Goal: Transaction & Acquisition: Purchase product/service

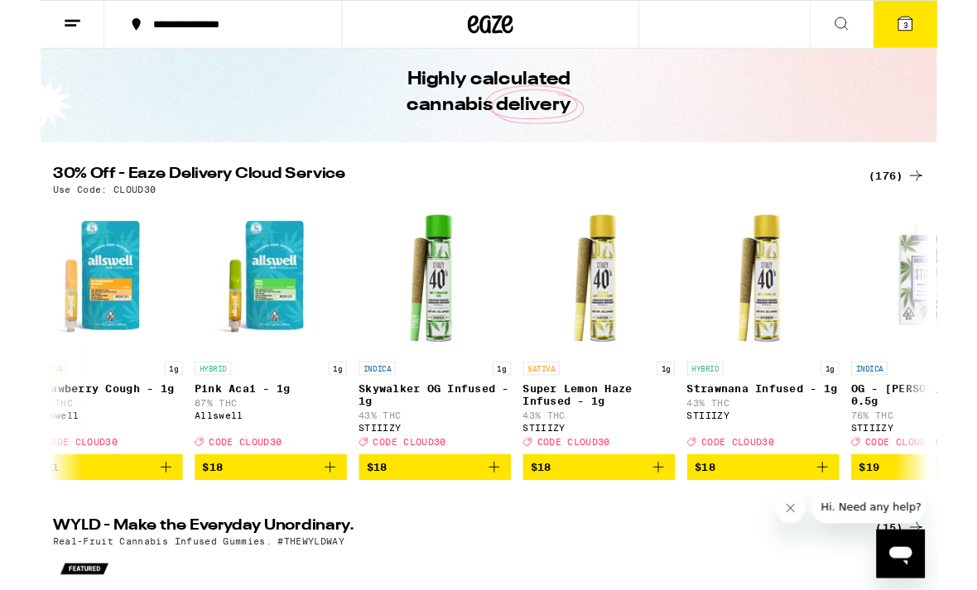
scroll to position [0, 3495]
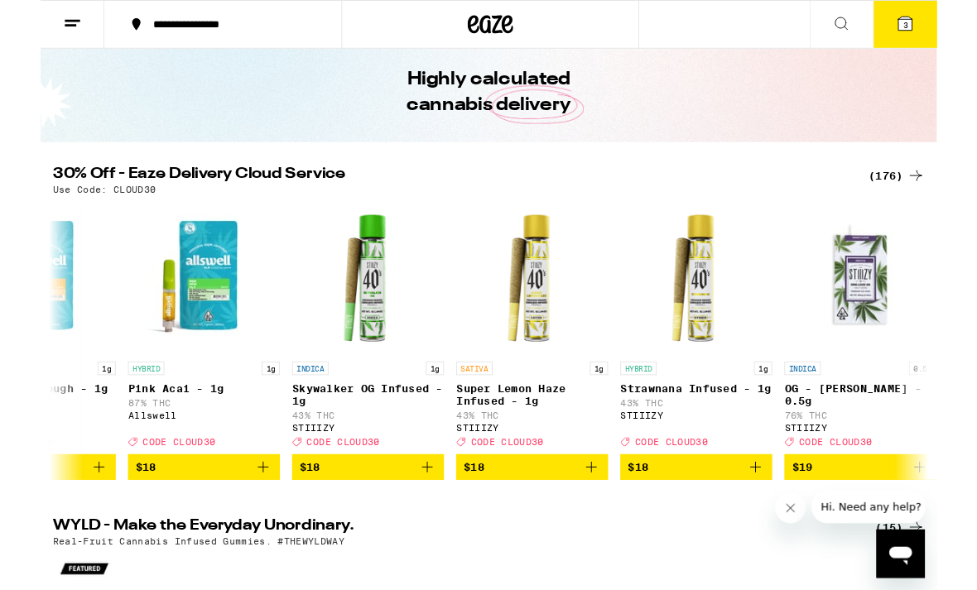
click at [917, 191] on div "(176)" at bounding box center [932, 191] width 61 height 20
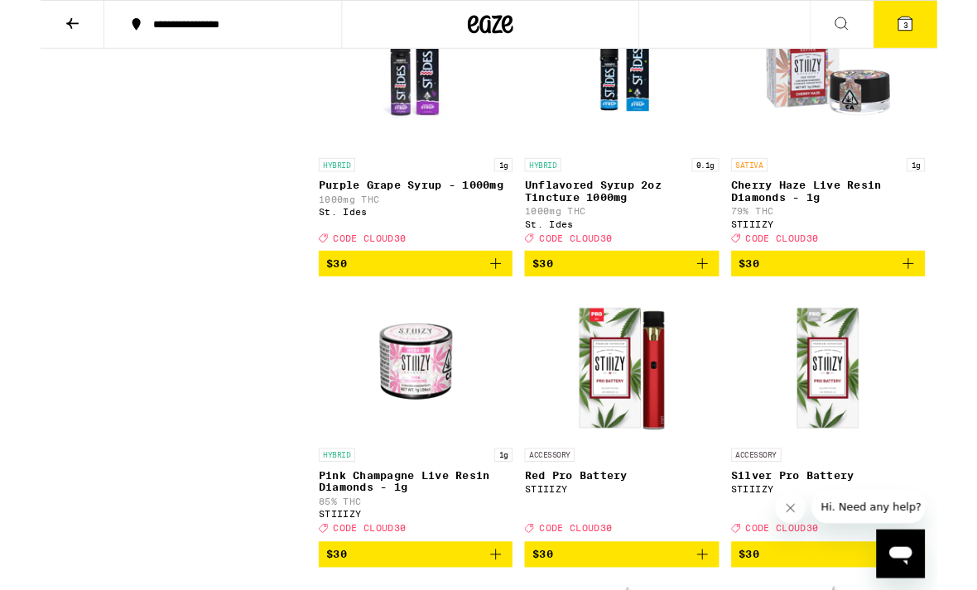
scroll to position [10868, 0]
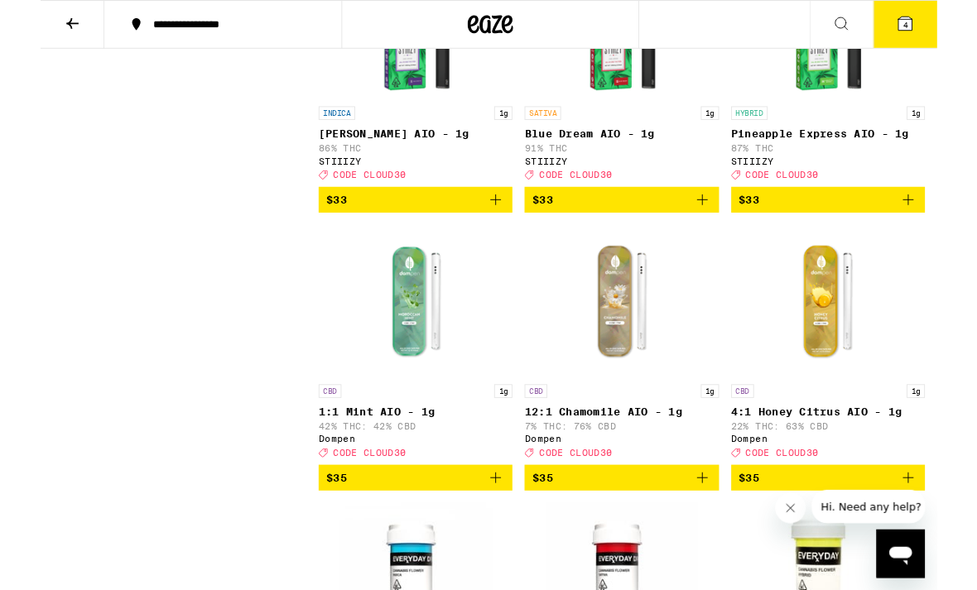
scroll to position [13143, 0]
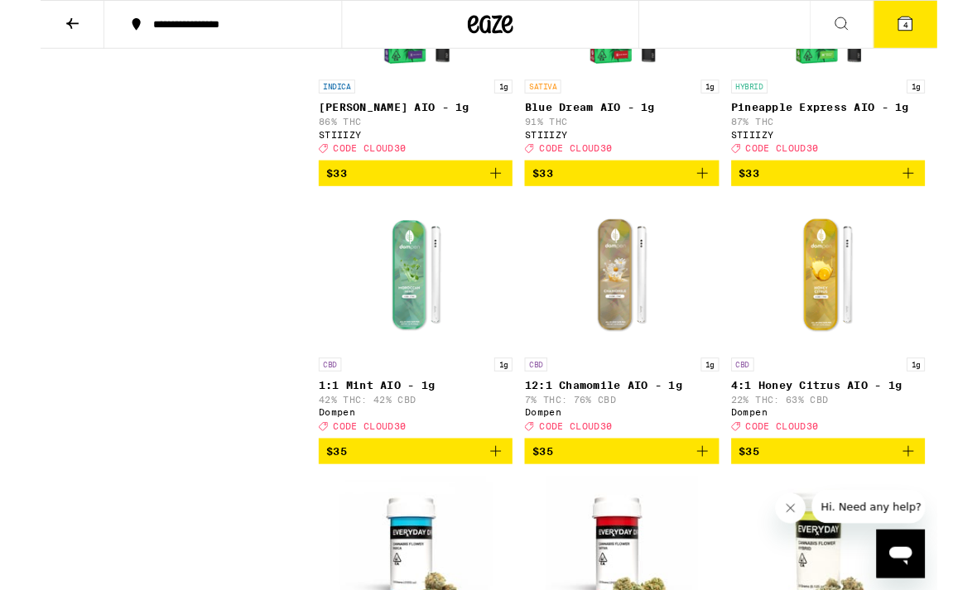
click at [949, 33] on icon at bounding box center [942, 25] width 15 height 15
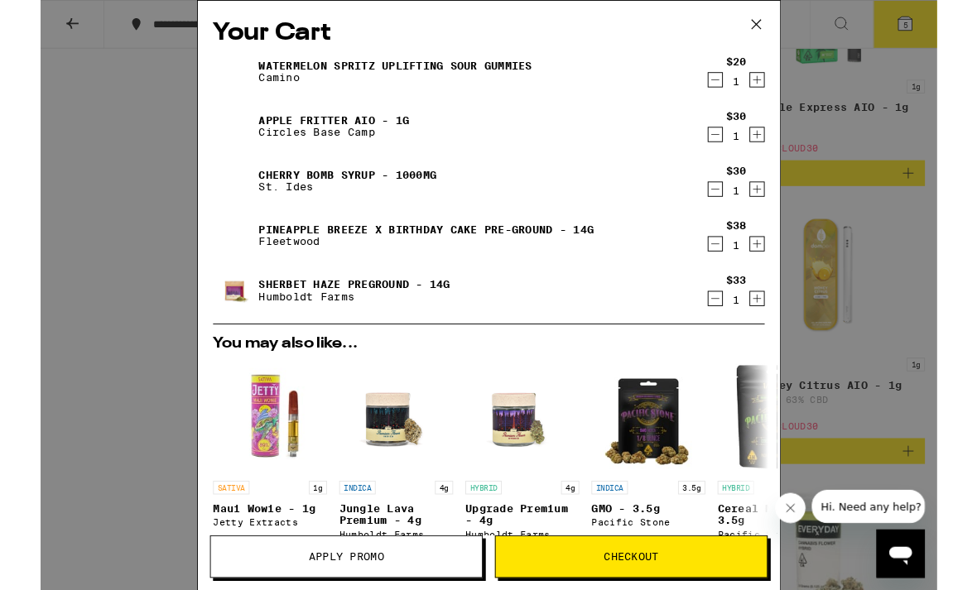
click at [739, 276] on icon "Decrement" at bounding box center [735, 266] width 15 height 20
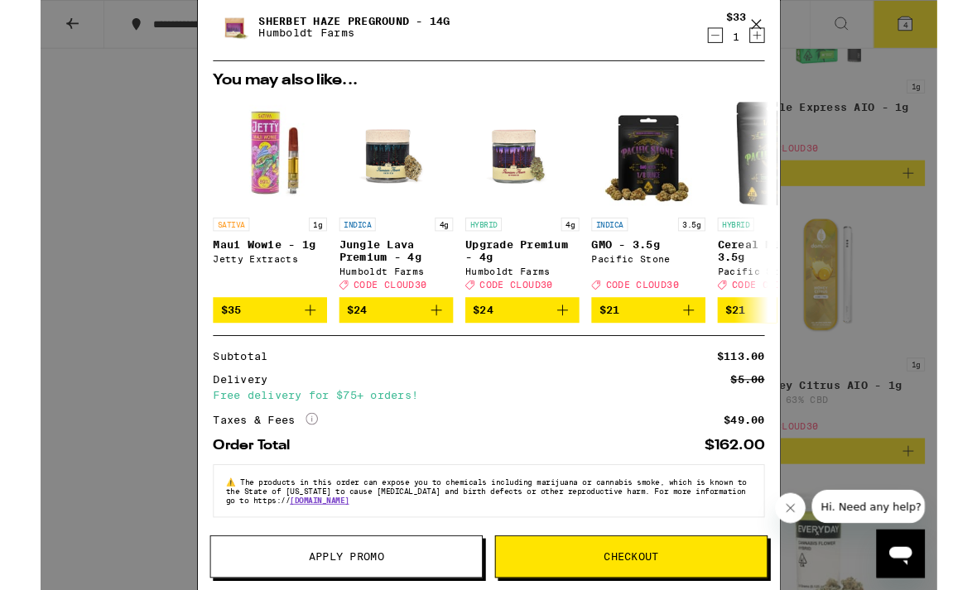
scroll to position [247, 0]
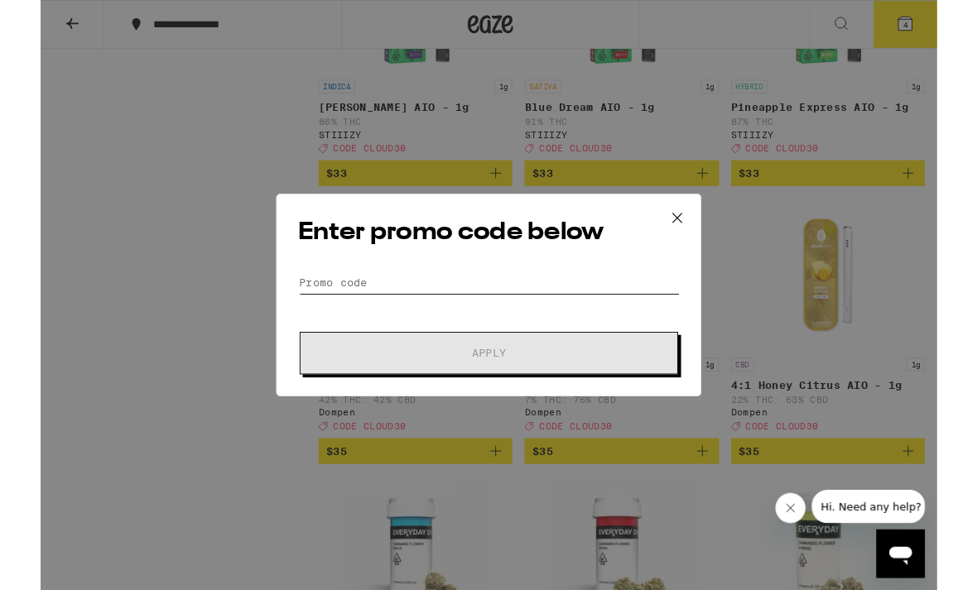
click at [475, 308] on input "Promo Code" at bounding box center [489, 308] width 416 height 25
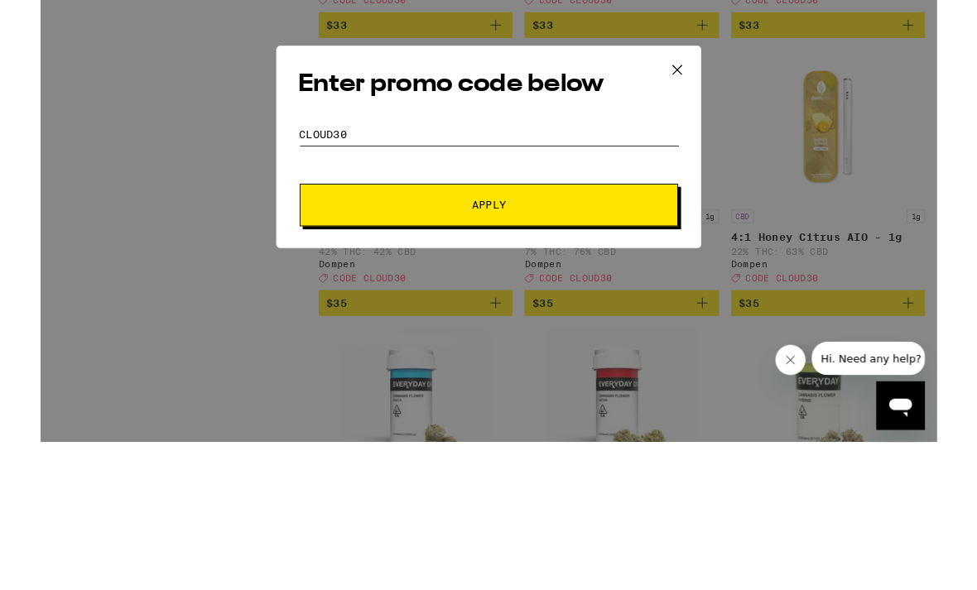
type input "CLOUD30"
click at [593, 362] on button "Apply" at bounding box center [488, 385] width 412 height 46
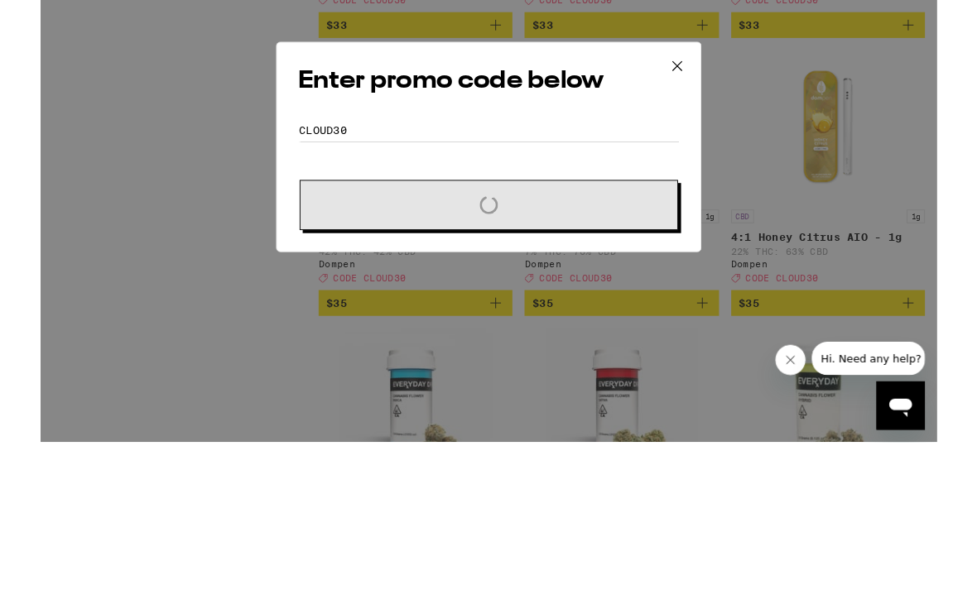
scroll to position [13304, 0]
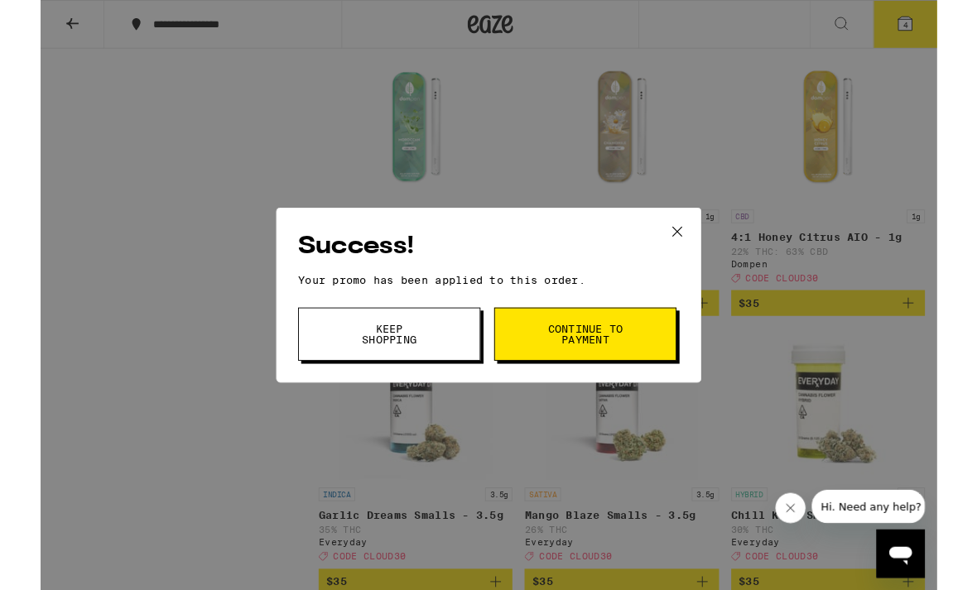
click at [420, 356] on span "Keep Shopping" at bounding box center [380, 364] width 84 height 23
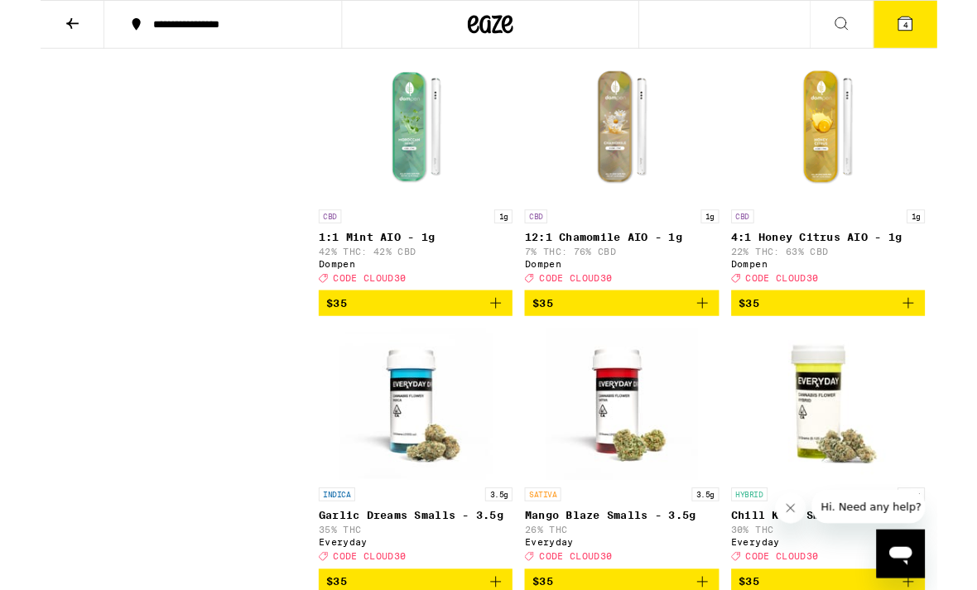
click at [968, 34] on button "4" at bounding box center [942, 26] width 70 height 51
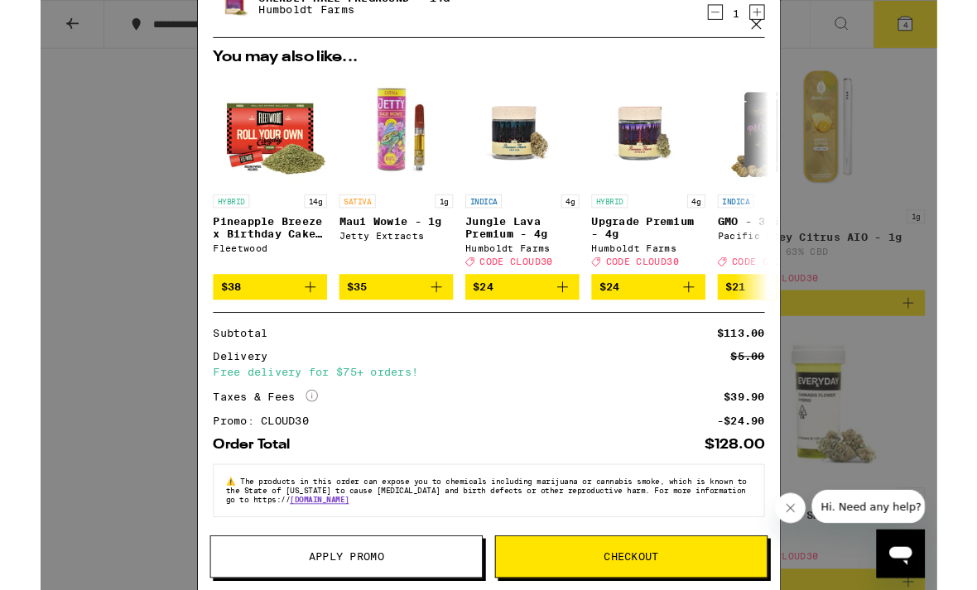
scroll to position [272, 0]
click at [777, 22] on icon at bounding box center [779, 26] width 25 height 25
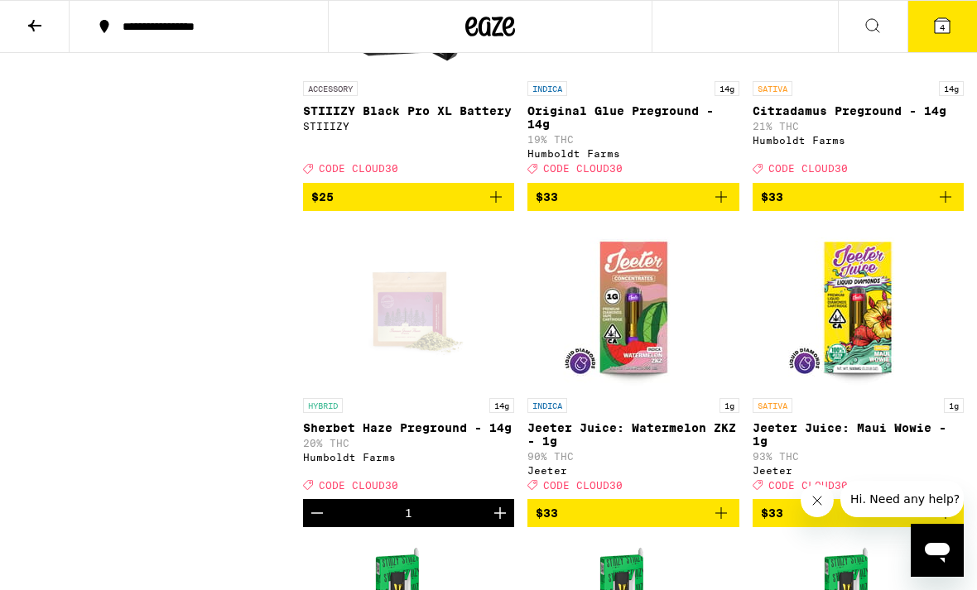
scroll to position [12493, 0]
